Goal: Information Seeking & Learning: Understand process/instructions

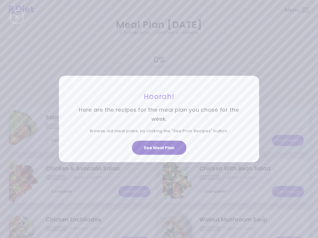
click at [166, 147] on button "See Meal Plan" at bounding box center [159, 148] width 54 height 14
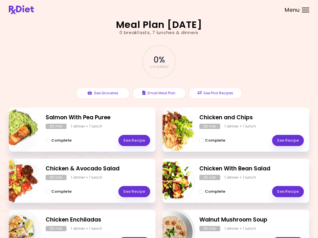
click at [137, 137] on link "See Recipe" at bounding box center [134, 140] width 32 height 11
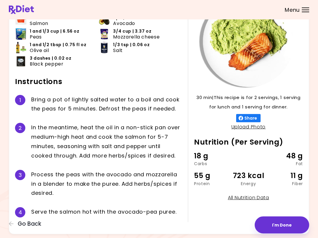
scroll to position [63, 0]
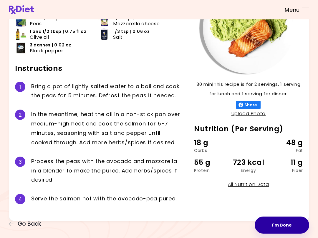
click at [238, 218] on button "I'm Done" at bounding box center [281, 225] width 54 height 17
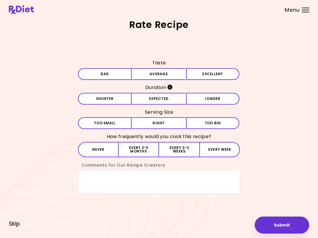
click at [166, 76] on button "Average" at bounding box center [159, 74] width 54 height 12
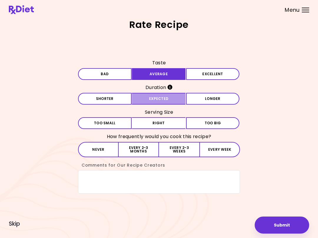
click at [171, 98] on button "Expected" at bounding box center [159, 99] width 54 height 12
click at [168, 121] on button "Right" at bounding box center [159, 123] width 54 height 12
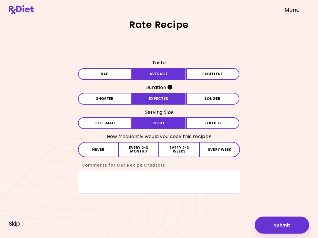
click at [144, 148] on button "Every 2-3 months" at bounding box center [139, 149] width 40 height 15
click at [94, 173] on textarea "Comments for Our Recipe Creators" at bounding box center [159, 182] width 162 height 24
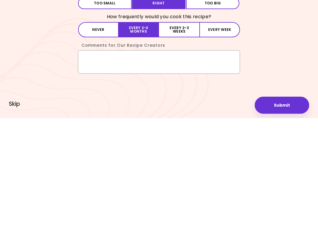
type textarea "*"
type textarea "**********"
click at [238, 217] on button "Submit" at bounding box center [281, 225] width 54 height 17
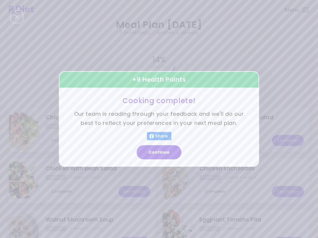
click at [170, 151] on button "Continue" at bounding box center [158, 153] width 45 height 14
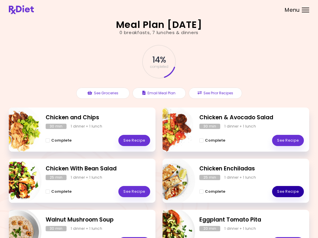
click at [238, 189] on link "See Recipe" at bounding box center [288, 191] width 32 height 11
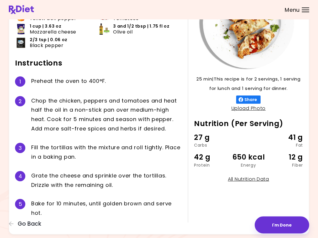
scroll to position [82, 0]
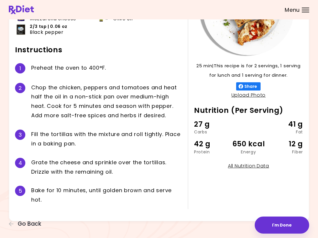
click at [9, 226] on icon "button" at bounding box center [11, 223] width 5 height 5
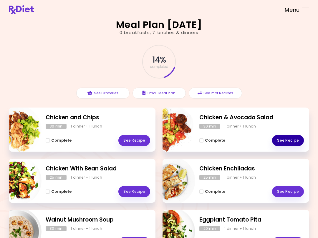
click at [238, 137] on link "See Recipe" at bounding box center [288, 140] width 32 height 11
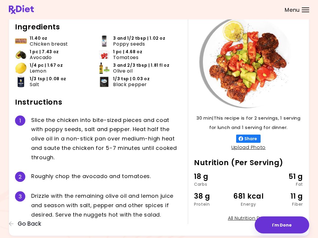
scroll to position [45, 0]
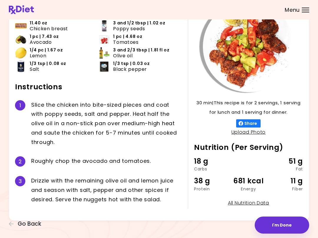
click at [11, 222] on icon "button" at bounding box center [11, 223] width 5 height 5
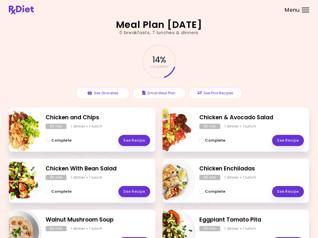
click at [142, 141] on link "See Recipe" at bounding box center [134, 140] width 32 height 11
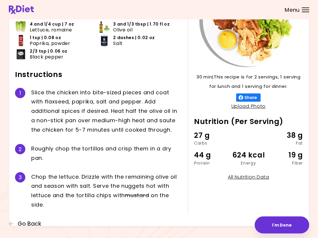
scroll to position [75, 0]
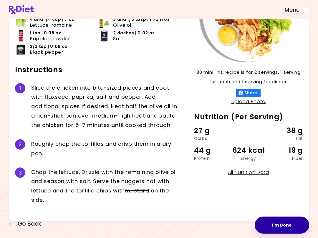
click at [238, 225] on button "I'm Done" at bounding box center [281, 225] width 54 height 17
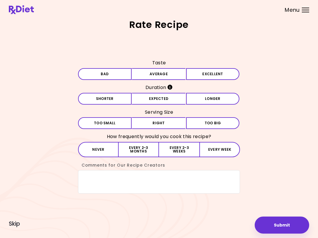
click at [168, 76] on button "Average" at bounding box center [159, 74] width 54 height 12
click at [170, 97] on button "Expected" at bounding box center [159, 99] width 54 height 12
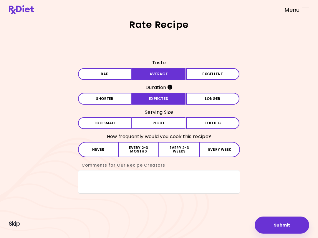
click at [171, 125] on button "Right" at bounding box center [159, 123] width 54 height 12
click at [144, 149] on button "Every 2-3 months" at bounding box center [139, 149] width 40 height 15
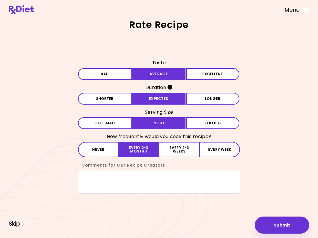
click at [238, 219] on button "Submit" at bounding box center [281, 225] width 54 height 17
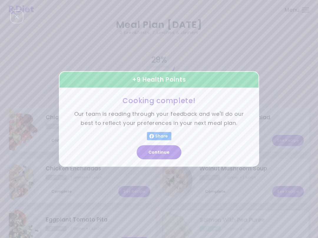
click at [164, 147] on button "Continue" at bounding box center [158, 153] width 45 height 14
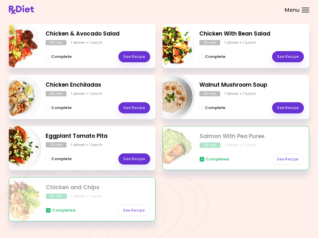
scroll to position [79, 0]
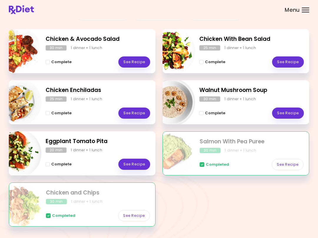
click at [141, 161] on link "See Recipe" at bounding box center [134, 164] width 32 height 11
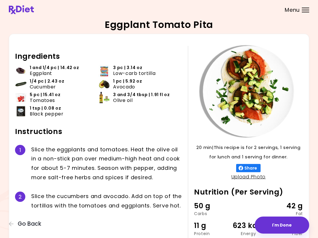
click at [65, 236] on div "Ingredients 1 and 1/4 pc | 14.42 oz Eggplant 3 pc | 3.14 oz Low-carb tortilla 1…" at bounding box center [101, 149] width 173 height 207
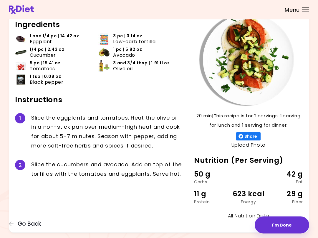
scroll to position [45, 0]
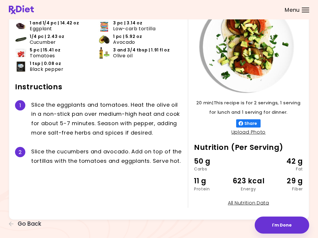
click at [12, 221] on icon "button" at bounding box center [11, 223] width 5 height 5
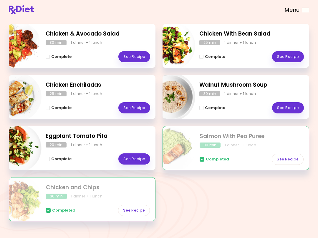
scroll to position [86, 0]
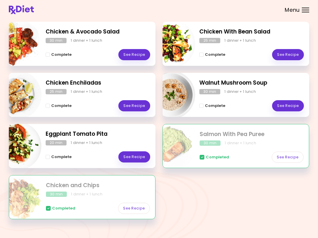
click at [238, 107] on link "See Recipe" at bounding box center [288, 105] width 32 height 11
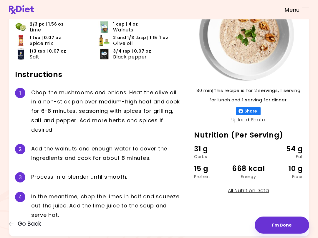
scroll to position [72, 0]
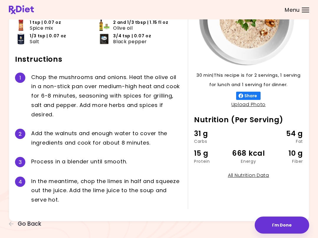
click at [238, 228] on button "I'm Done" at bounding box center [281, 225] width 54 height 17
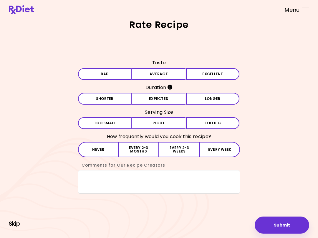
click at [19, 223] on span "Skip" at bounding box center [14, 224] width 11 height 6
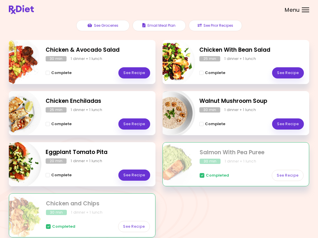
scroll to position [94, 0]
